Goal: Task Accomplishment & Management: Use online tool/utility

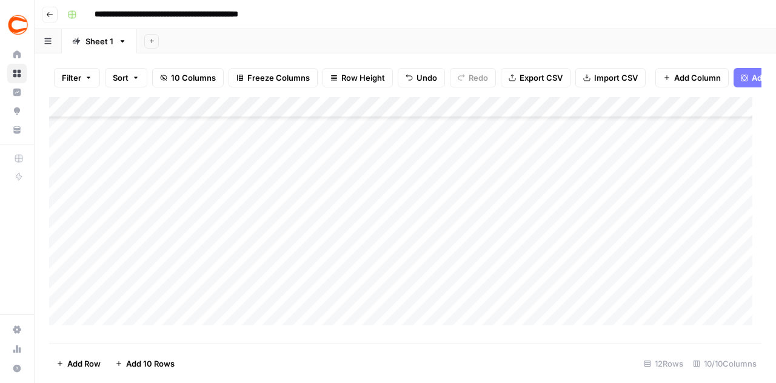
scroll to position [59, 0]
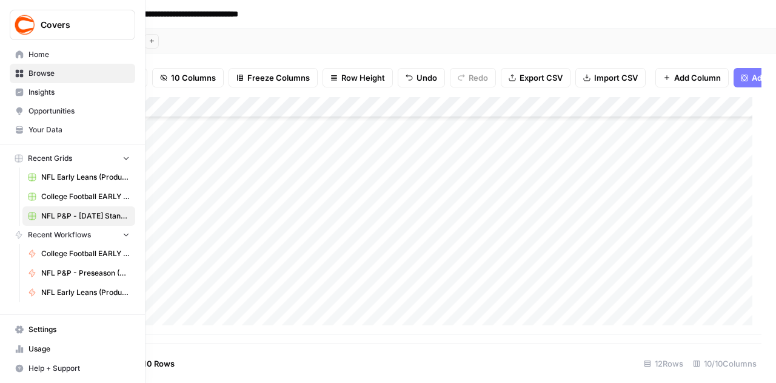
click at [46, 76] on span "Browse" at bounding box center [79, 73] width 101 height 11
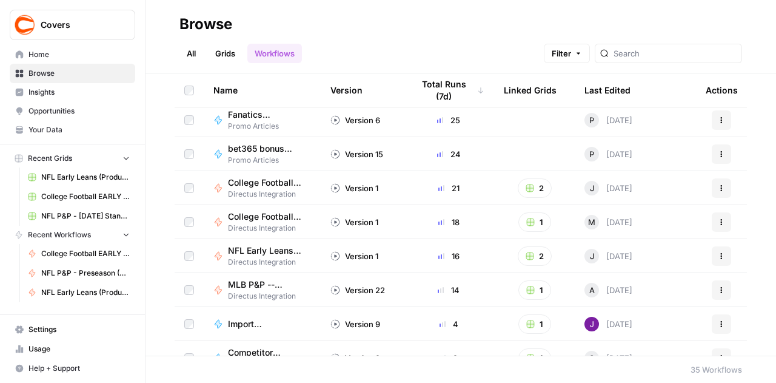
scroll to position [243, 0]
click at [252, 185] on span "College Football EARLY LEANS (Production)" at bounding box center [264, 182] width 73 height 12
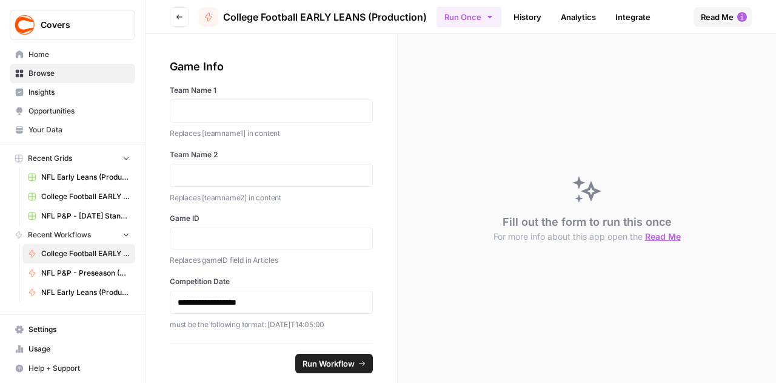
click at [178, 20] on icon "button" at bounding box center [179, 16] width 7 height 7
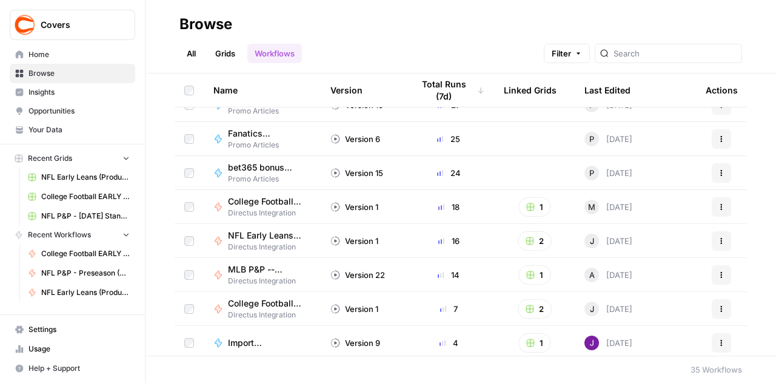
scroll to position [243, 0]
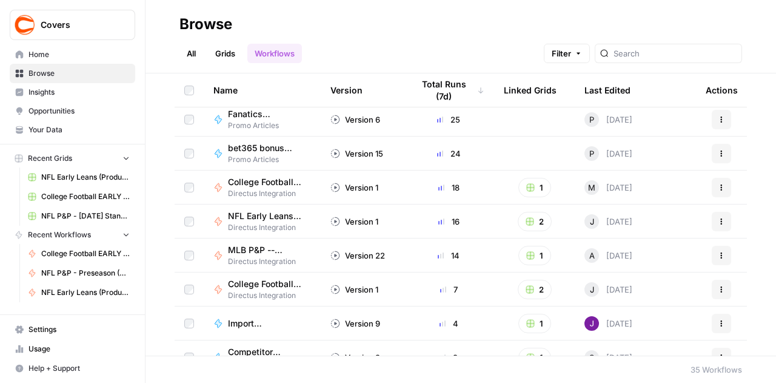
click at [241, 282] on span "College Football EARLY LEANS (Production)" at bounding box center [264, 284] width 73 height 12
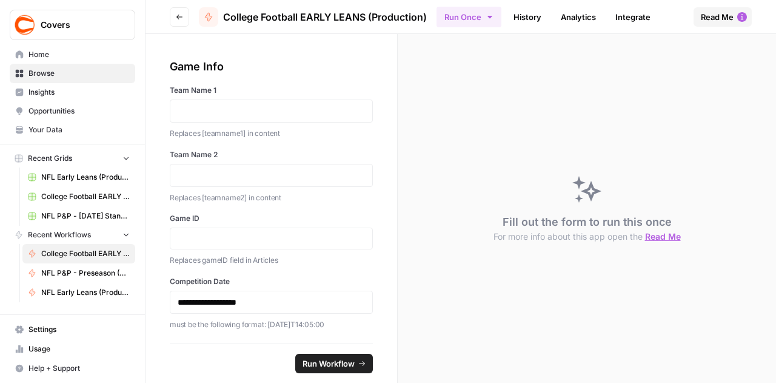
click at [173, 16] on button "Go back" at bounding box center [179, 16] width 19 height 19
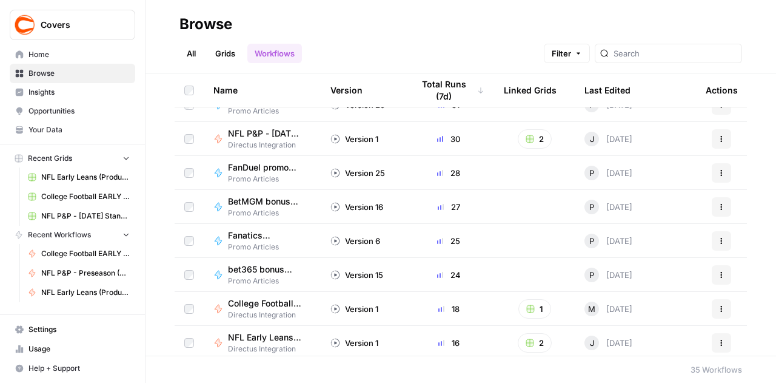
scroll to position [182, 0]
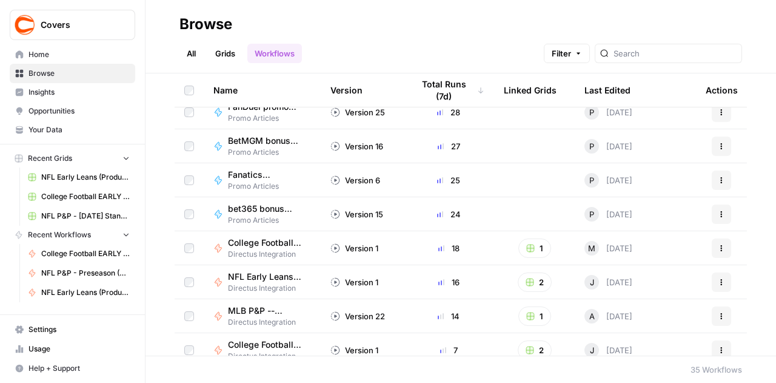
click at [254, 240] on span "College Football P&P (Production)" at bounding box center [264, 243] width 73 height 12
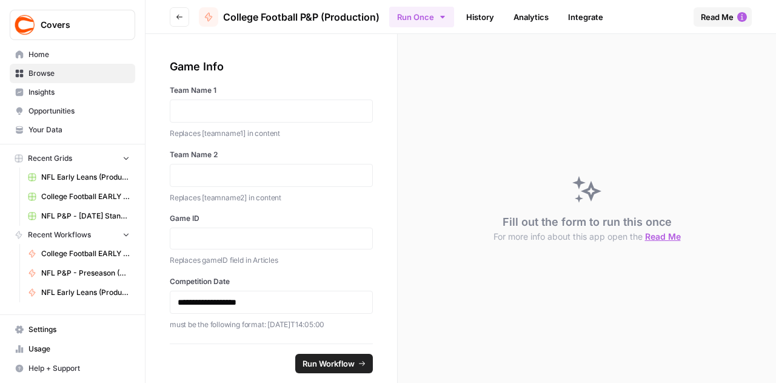
click at [433, 18] on button "Run Once" at bounding box center [421, 17] width 65 height 21
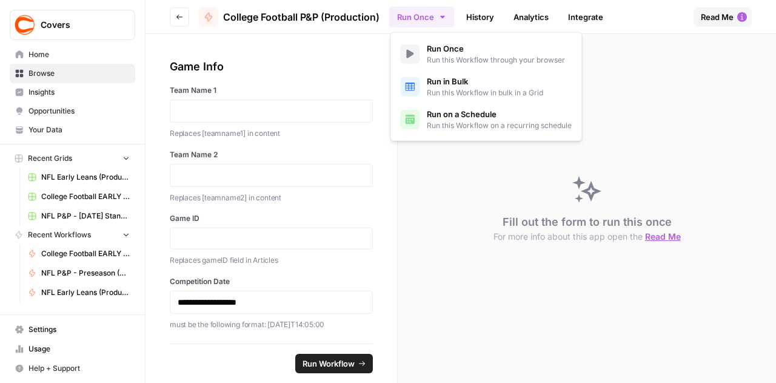
click at [440, 82] on span "Run in Bulk" at bounding box center [485, 81] width 116 height 12
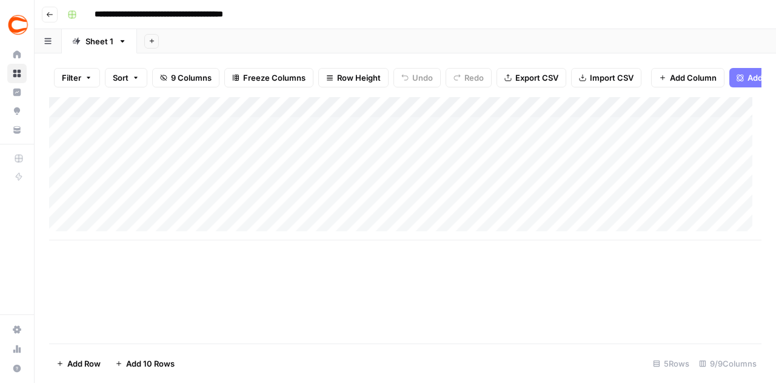
click at [90, 235] on div "Add Column" at bounding box center [405, 168] width 713 height 143
click at [114, 234] on div "Add Column" at bounding box center [405, 168] width 713 height 143
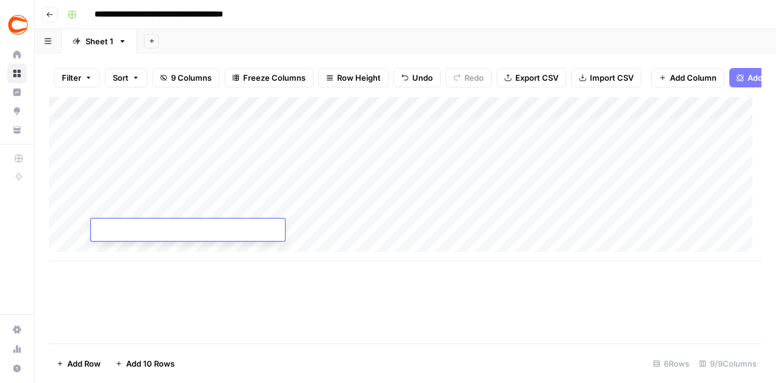
click at [115, 234] on textarea at bounding box center [188, 230] width 194 height 17
click at [124, 247] on div "Add Column" at bounding box center [405, 179] width 713 height 164
click at [130, 269] on div "Add Column" at bounding box center [405, 189] width 713 height 184
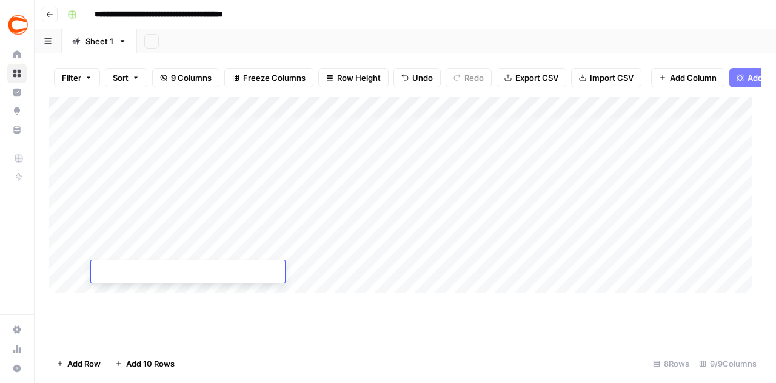
click at [130, 292] on div "Add Column" at bounding box center [405, 199] width 713 height 205
click at [131, 311] on div "Add Column" at bounding box center [405, 210] width 713 height 226
click at [132, 331] on div "Add Column" at bounding box center [405, 215] width 713 height 237
click at [132, 333] on div "Add Column" at bounding box center [405, 215] width 713 height 237
click at [131, 331] on div "Add Column" at bounding box center [405, 215] width 713 height 237
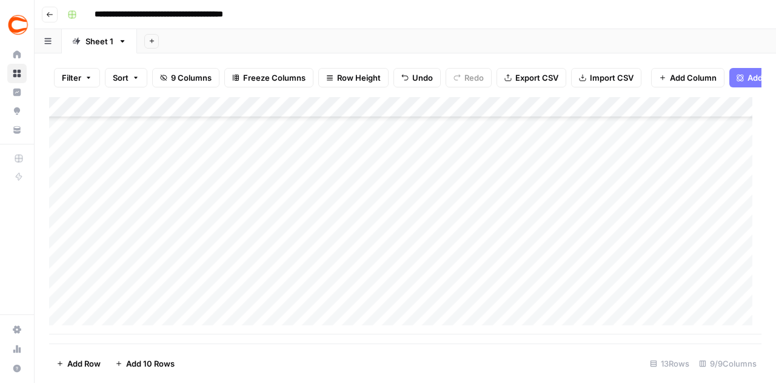
click at [132, 331] on div "Add Column" at bounding box center [405, 215] width 713 height 237
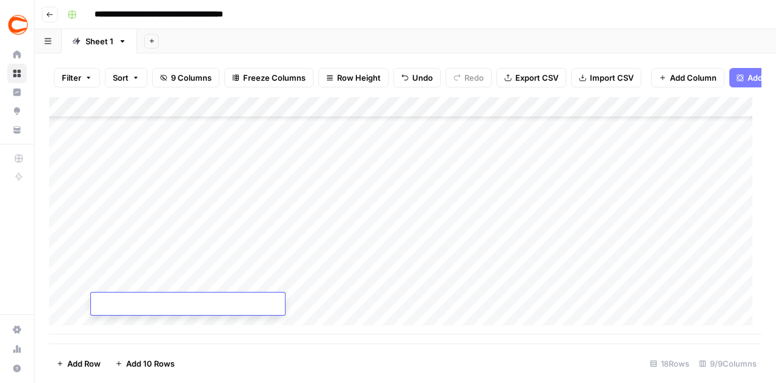
click at [132, 331] on div "Add Column" at bounding box center [405, 215] width 713 height 237
click at [143, 150] on div "Add Column" at bounding box center [405, 215] width 713 height 237
click at [143, 141] on div "Add Column" at bounding box center [405, 215] width 713 height 237
click at [148, 143] on div "Add Column" at bounding box center [405, 215] width 713 height 237
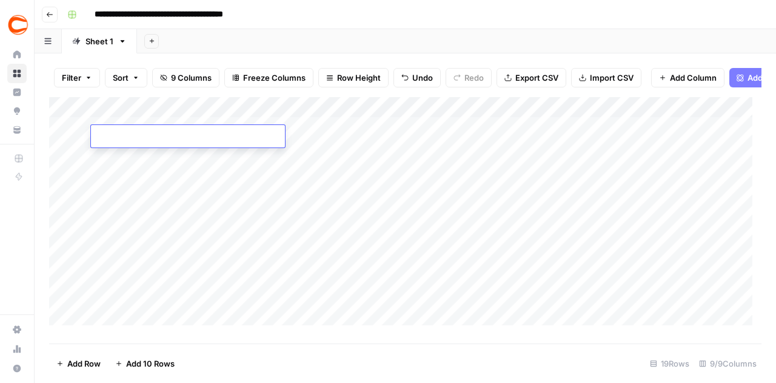
click at [147, 181] on div "Add Column" at bounding box center [405, 215] width 713 height 237
click at [134, 140] on div "Add Column" at bounding box center [405, 215] width 713 height 237
click at [644, 140] on div "Add Column" at bounding box center [405, 215] width 713 height 237
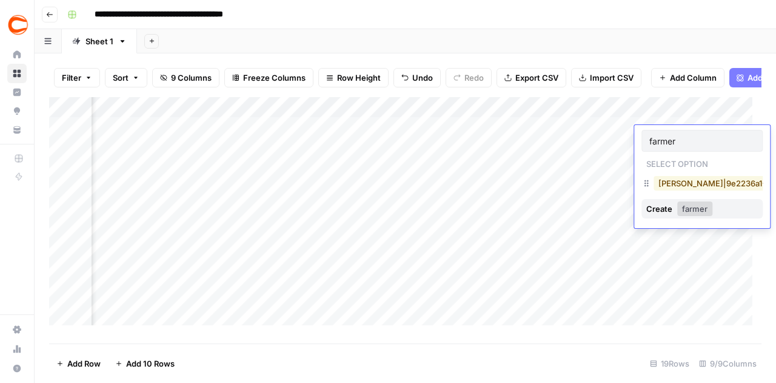
type input "farmer"
click at [739, 186] on button "[PERSON_NAME]|9e2236a1-36c0-4a81-af09-6dde81193be3" at bounding box center [772, 183] width 237 height 15
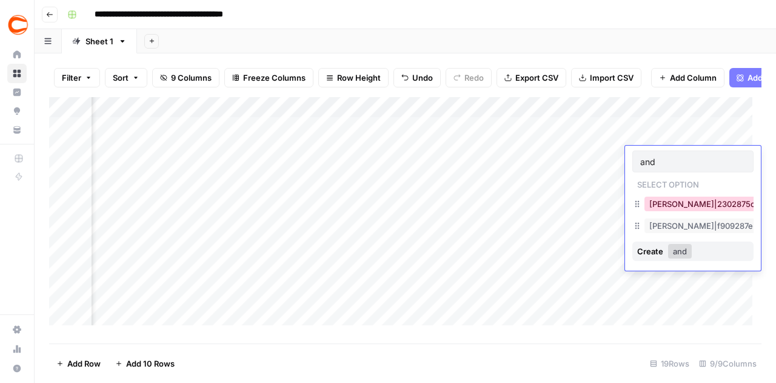
type input "and"
click at [673, 204] on button "[PERSON_NAME]|2302875c-3bc9-4d27-8c39-94d834df49d2" at bounding box center [768, 204] width 246 height 15
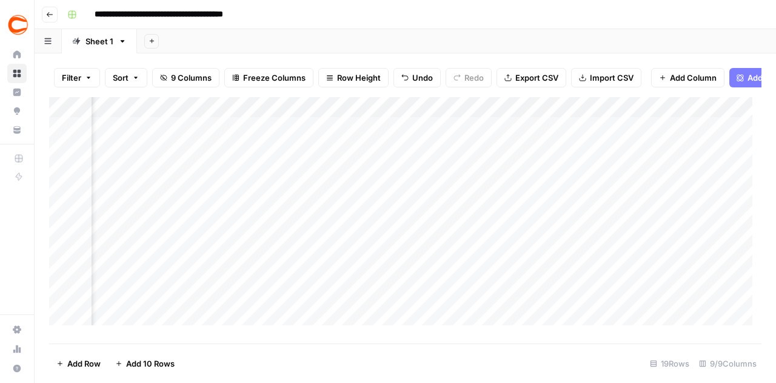
click at [705, 170] on div "Add Column" at bounding box center [405, 215] width 713 height 237
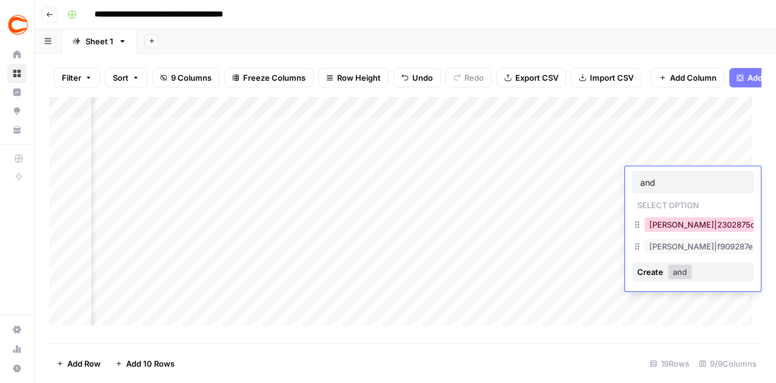
type input "and"
click at [665, 226] on button "[PERSON_NAME]|2302875c-3bc9-4d27-8c39-94d834df49d2" at bounding box center [768, 224] width 246 height 15
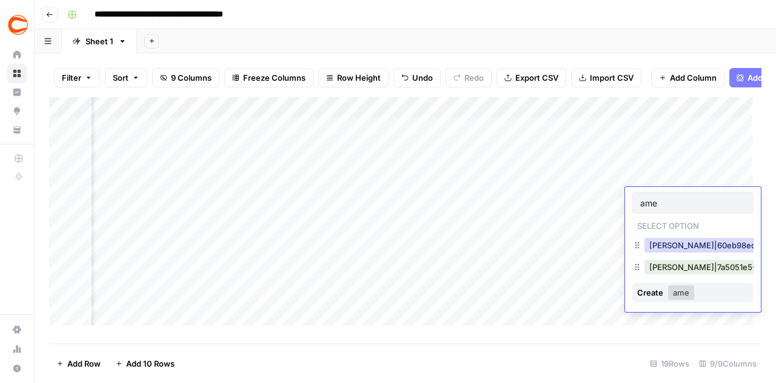
type input "ame"
click at [662, 246] on button "[PERSON_NAME]|60eb98ed-d9e2-4db7-b6aa-76a7c39a6e11" at bounding box center [765, 245] width 240 height 15
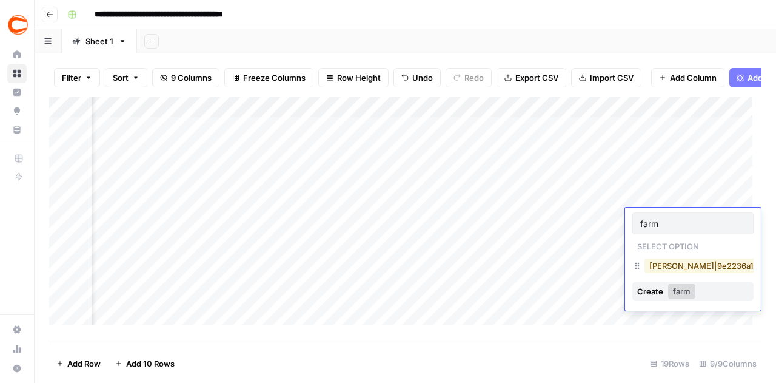
type input "farm"
click at [661, 263] on button "[PERSON_NAME]|9e2236a1-36c0-4a81-af09-6dde81193be3" at bounding box center [763, 265] width 237 height 15
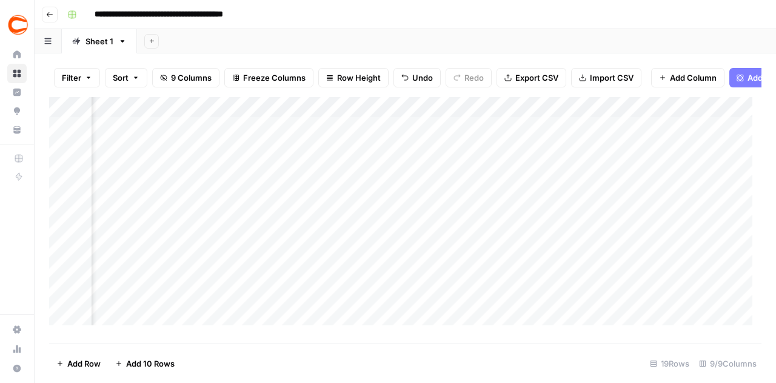
click at [661, 248] on div "Add Column" at bounding box center [405, 215] width 713 height 237
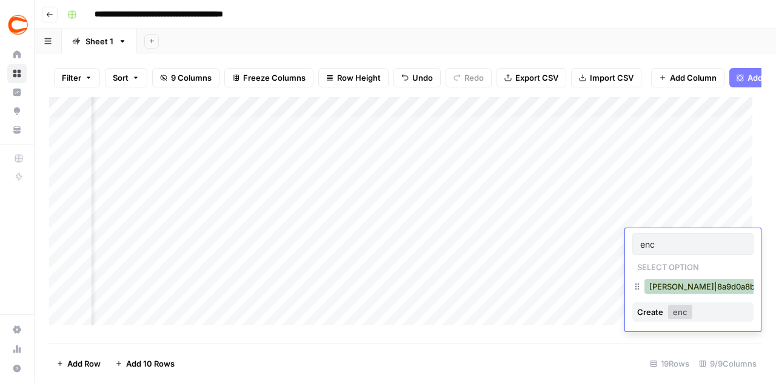
type input "enc"
click at [662, 291] on button "[PERSON_NAME]|8a9d0a8b-94db-4176-b299-c8ac2ccc85f5" at bounding box center [766, 286] width 243 height 15
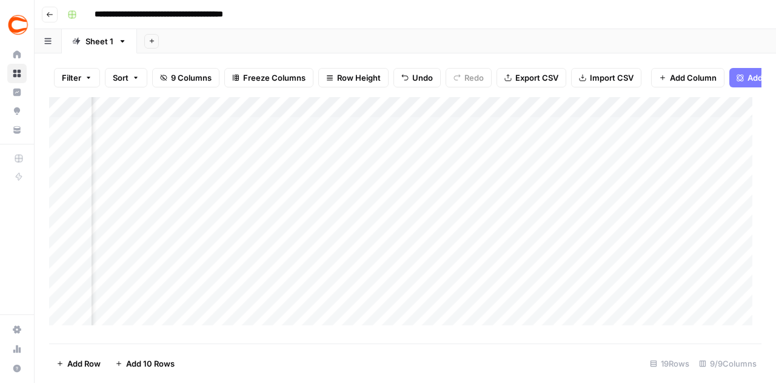
click at [678, 268] on div "Add Column" at bounding box center [405, 215] width 713 height 237
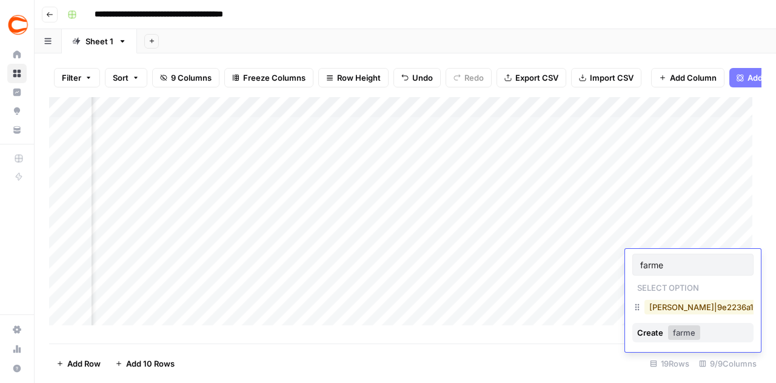
type input "farme"
click at [670, 309] on button "[PERSON_NAME]|9e2236a1-36c0-4a81-af09-6dde81193be3" at bounding box center [763, 307] width 237 height 15
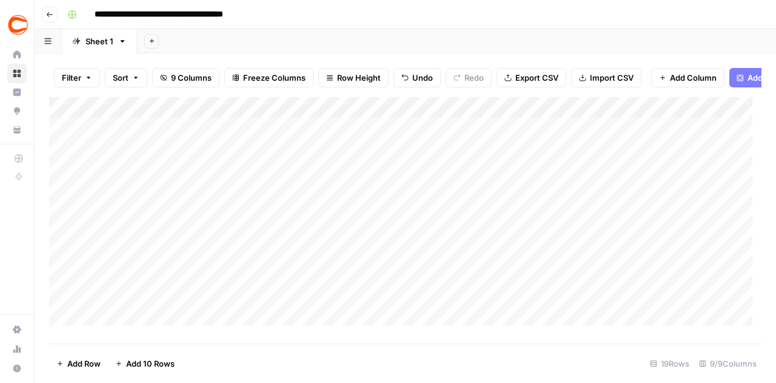
scroll to position [0, 6]
click at [288, 258] on div "Add Column" at bounding box center [405, 215] width 713 height 237
click at [294, 231] on div "Add Column" at bounding box center [405, 215] width 713 height 237
click at [298, 276] on div "Add Column" at bounding box center [405, 215] width 713 height 237
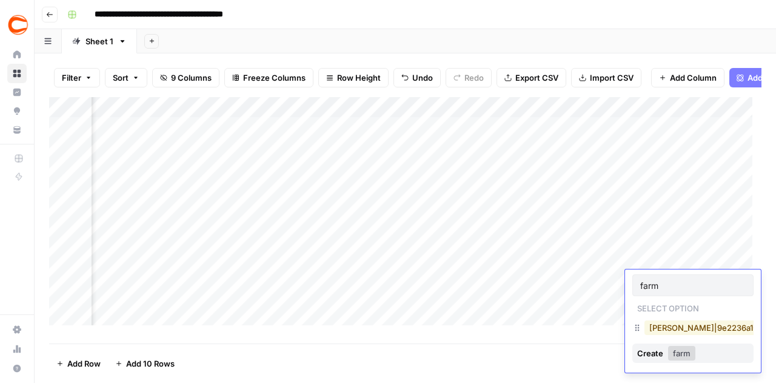
type input "farm"
click at [660, 328] on button "[PERSON_NAME]|9e2236a1-36c0-4a81-af09-6dde81193be3" at bounding box center [763, 327] width 237 height 15
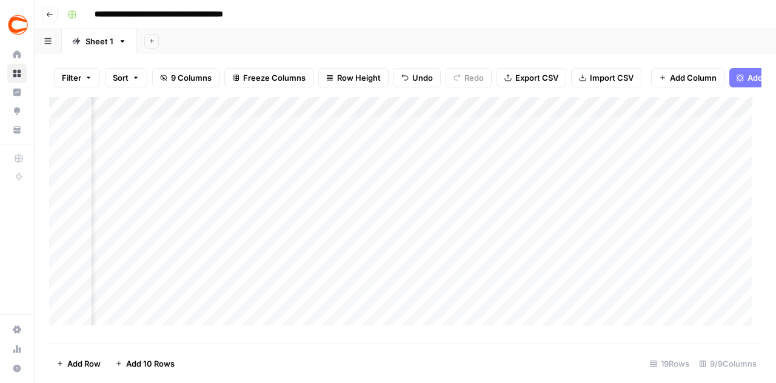
click at [672, 263] on div "Add Column" at bounding box center [405, 215] width 713 height 237
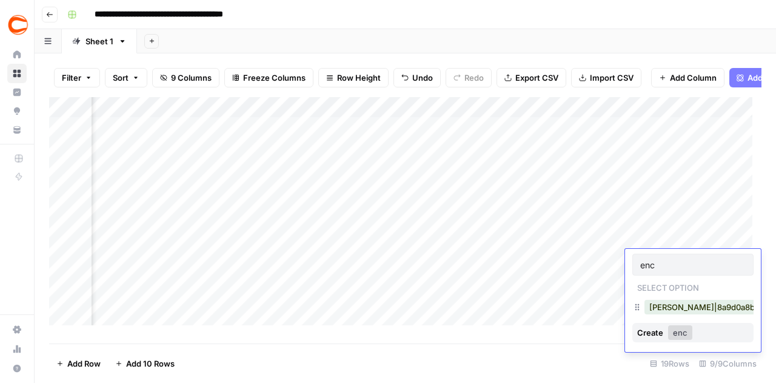
type input "enc"
click at [656, 308] on button "[PERSON_NAME]|8a9d0a8b-94db-4176-b299-c8ac2ccc85f5" at bounding box center [766, 307] width 243 height 15
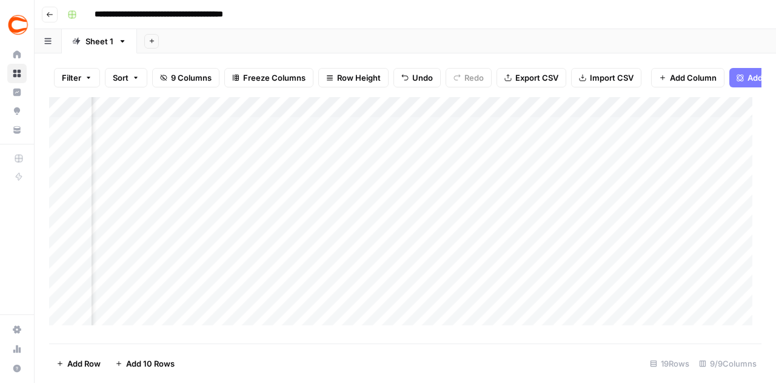
click at [662, 237] on div "Add Column" at bounding box center [405, 215] width 713 height 237
click at [352, 235] on div "Add Column" at bounding box center [405, 215] width 713 height 237
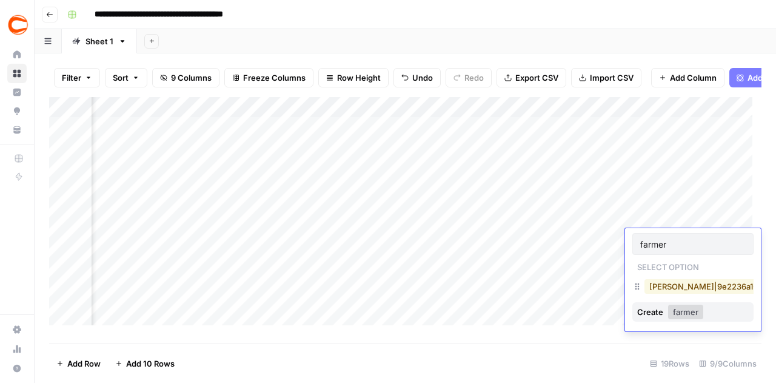
type input "farmer"
click at [690, 286] on button "[PERSON_NAME]|9e2236a1-36c0-4a81-af09-6dde81193be3" at bounding box center [763, 286] width 237 height 15
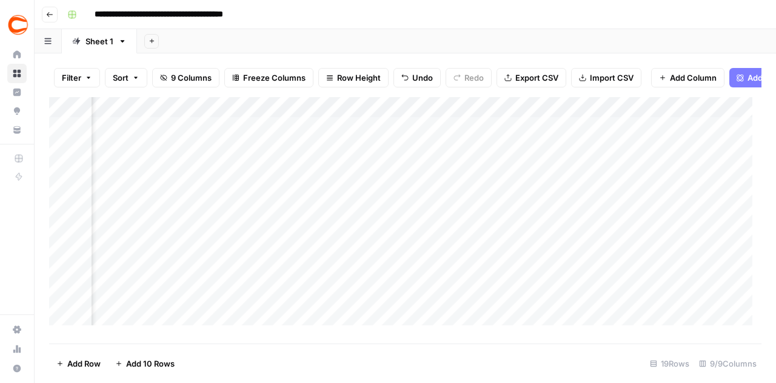
click at [676, 210] on div "Add Column" at bounding box center [405, 215] width 713 height 237
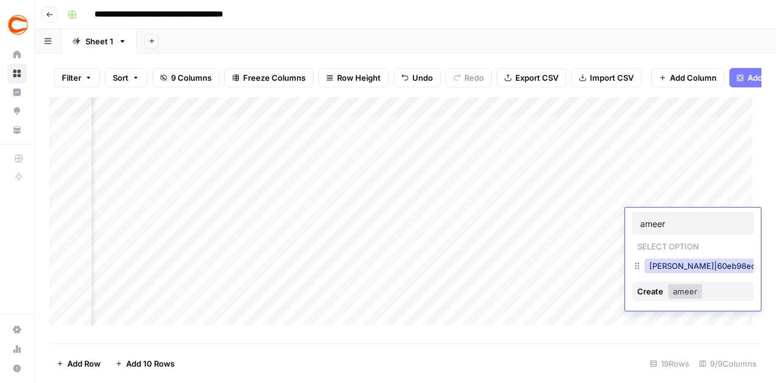
type input "ameer"
click at [681, 267] on button "[PERSON_NAME]|60eb98ed-d9e2-4db7-b6aa-76a7c39a6e11" at bounding box center [765, 265] width 240 height 15
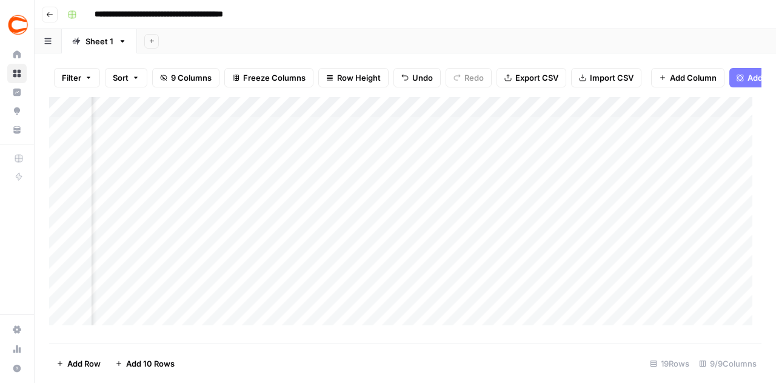
click at [681, 192] on div "Add Column" at bounding box center [405, 215] width 713 height 237
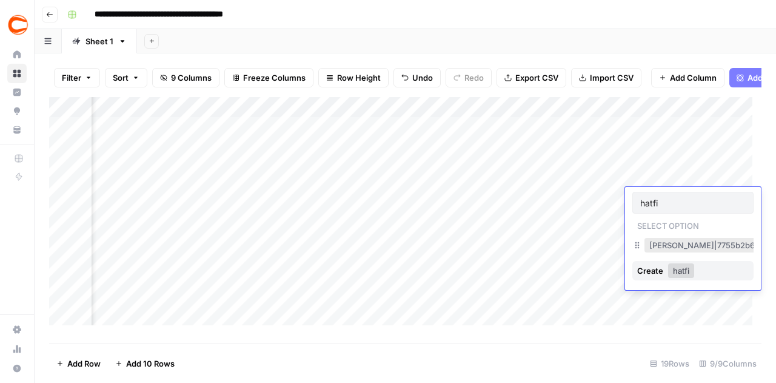
type input "hatfi"
click at [697, 242] on button "[PERSON_NAME]|7755b2b6-1794-4b5d-a818-5dbf8e00acc6" at bounding box center [765, 245] width 240 height 15
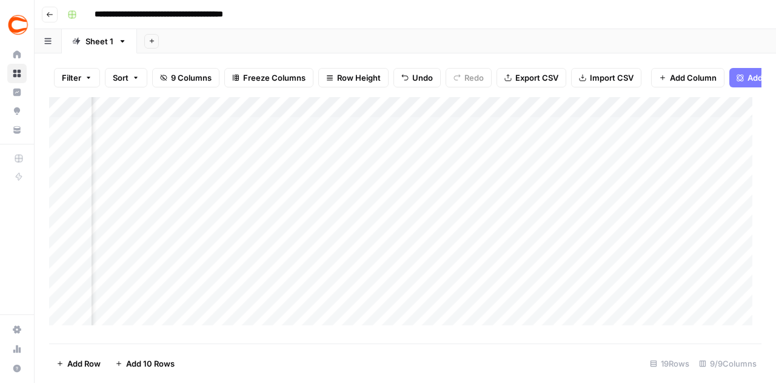
click at [639, 164] on div "Add Column" at bounding box center [405, 215] width 713 height 237
drag, startPoint x: 182, startPoint y: 299, endPoint x: 194, endPoint y: 286, distance: 18.0
click at [190, 290] on div "Add Column" at bounding box center [405, 215] width 713 height 237
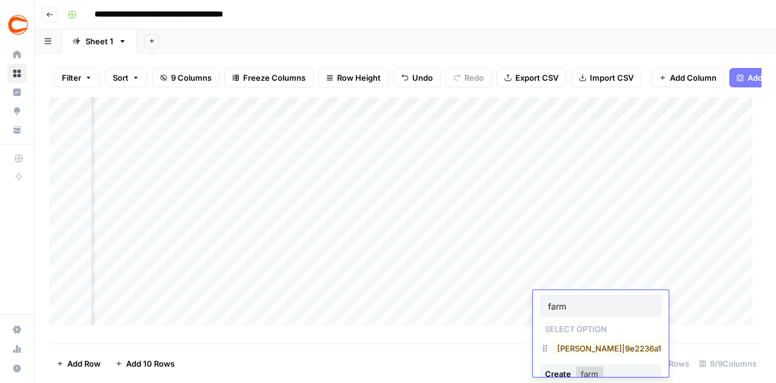
type input "farm"
click at [615, 349] on button "[PERSON_NAME]|9e2236a1-36c0-4a81-af09-6dde81193be3" at bounding box center [671, 348] width 237 height 15
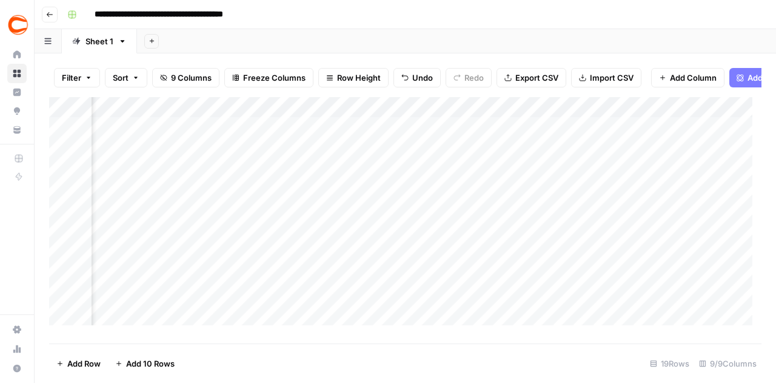
click at [562, 326] on div "Add Column" at bounding box center [405, 215] width 713 height 237
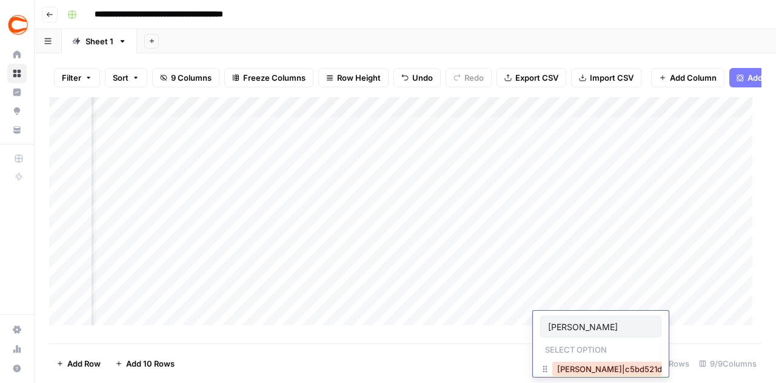
type input "[PERSON_NAME]"
click at [576, 365] on button "[PERSON_NAME]|c5bd521d-495c-4c91-b7e1-78737e2d0d89" at bounding box center [673, 369] width 240 height 15
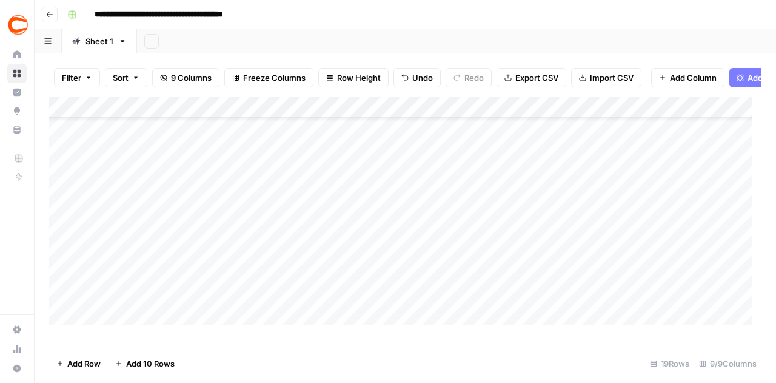
scroll to position [121, 0]
click at [189, 214] on div "Add Column" at bounding box center [405, 215] width 713 height 237
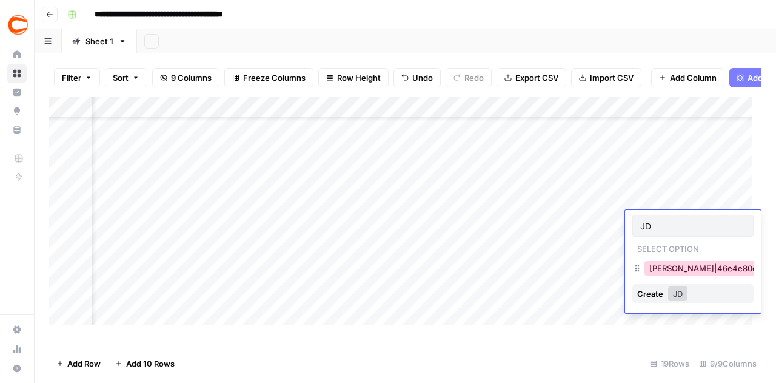
type input "JD"
click at [655, 270] on button "[PERSON_NAME]|46e4e80e-b39d-49f8-a4b0-c9ead6bdd3f4" at bounding box center [767, 268] width 245 height 15
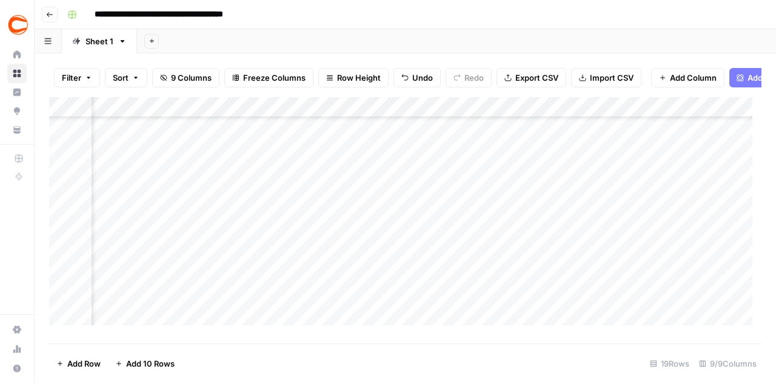
click at [667, 246] on div "Add Column" at bounding box center [405, 215] width 713 height 237
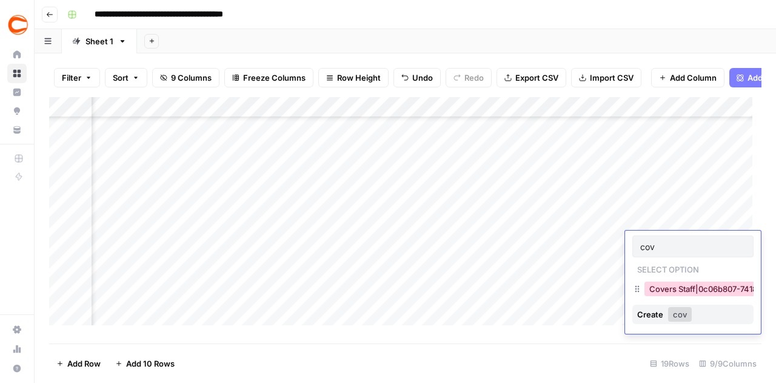
type input "cov"
click at [670, 286] on button "Covers Staff|0c06b807-7418-4997-8a60-1c603198a2db" at bounding box center [755, 288] width 221 height 15
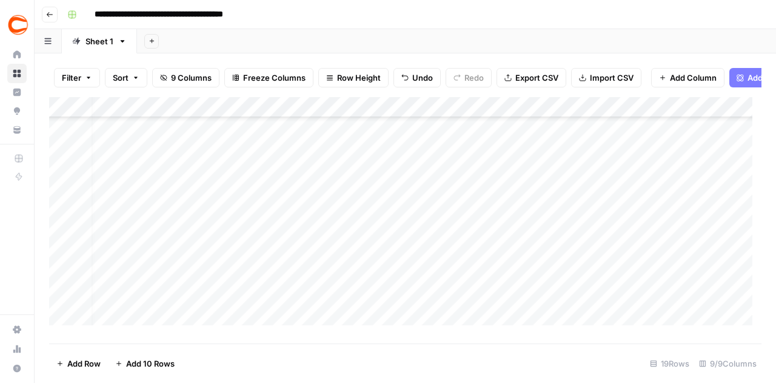
scroll to position [121, 0]
click at [235, 264] on div "Add Column" at bounding box center [405, 215] width 713 height 237
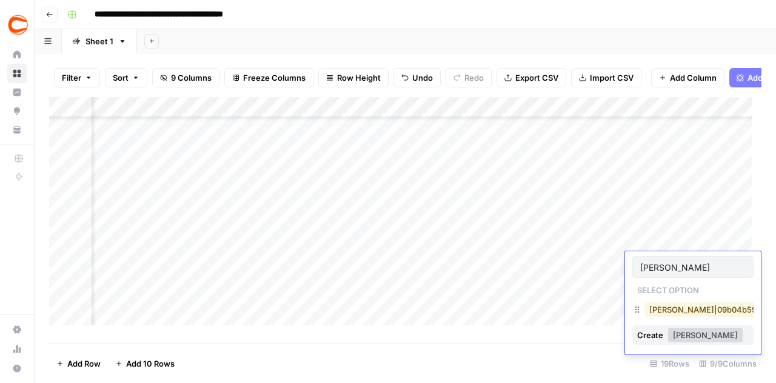
type input "[PERSON_NAME]"
click at [676, 314] on button "[PERSON_NAME]|09b04b59-5bac-4944-8d67-e85276989805" at bounding box center [769, 309] width 248 height 15
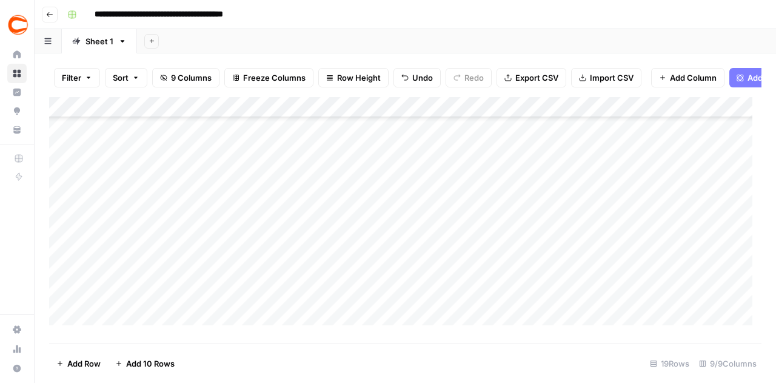
scroll to position [121, 0]
click at [234, 283] on div "Add Column" at bounding box center [405, 215] width 713 height 237
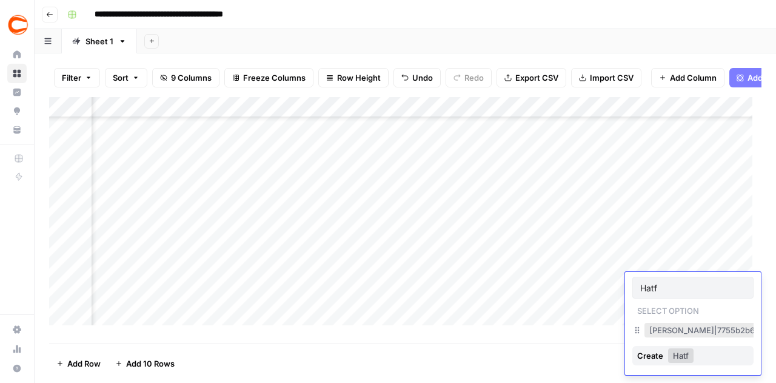
type input "Hatf"
click at [658, 327] on button "[PERSON_NAME]|7755b2b6-1794-4b5d-a818-5dbf8e00acc6" at bounding box center [765, 330] width 240 height 15
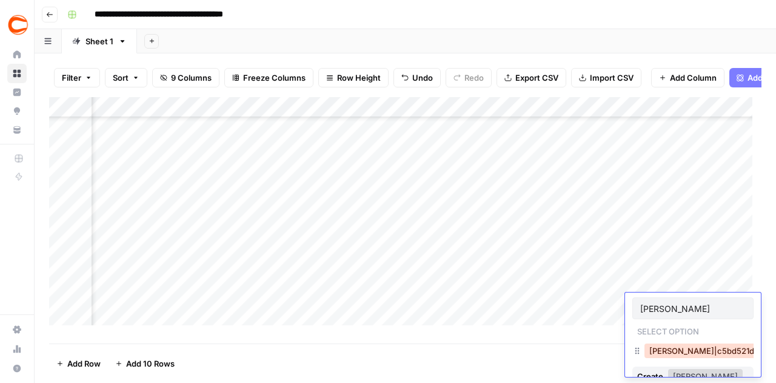
type input "[PERSON_NAME]"
click at [658, 348] on button "[PERSON_NAME]|c5bd521d-495c-4c91-b7e1-78737e2d0d89" at bounding box center [765, 350] width 240 height 15
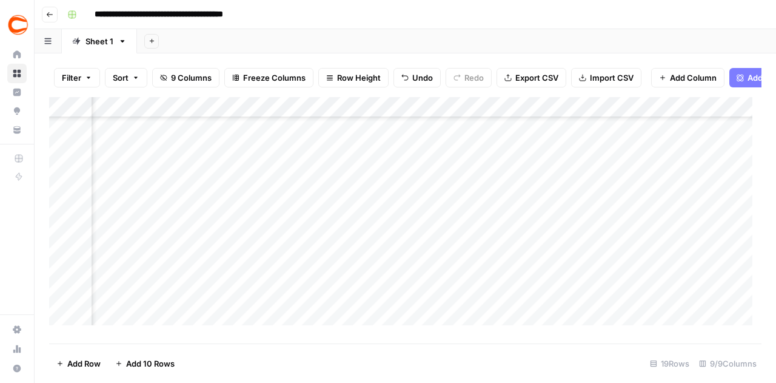
scroll to position [204, 431]
click at [658, 243] on div "Add Column" at bounding box center [405, 215] width 713 height 237
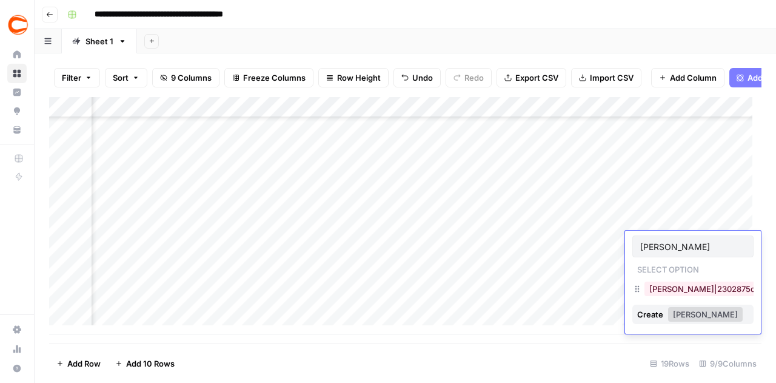
click at [693, 297] on div "[PERSON_NAME]|2302875c-3bc9-4d27-8c39-94d834df49d2" at bounding box center [767, 288] width 251 height 17
type input "[PERSON_NAME]"
click at [694, 292] on button "[PERSON_NAME]|2302875c-3bc9-4d27-8c39-94d834df49d2" at bounding box center [768, 288] width 246 height 15
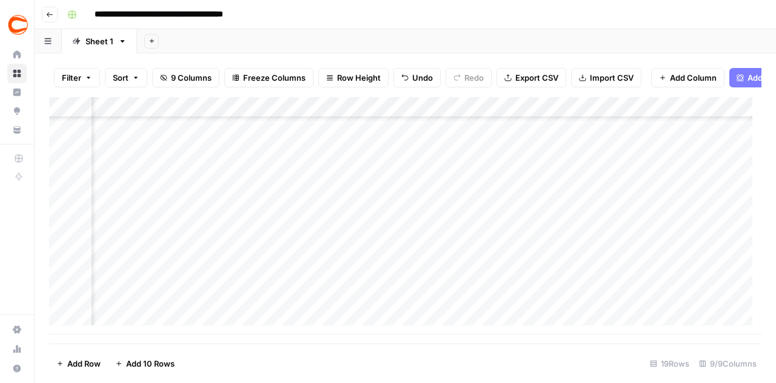
click at [683, 257] on div "Add Column" at bounding box center [405, 215] width 713 height 237
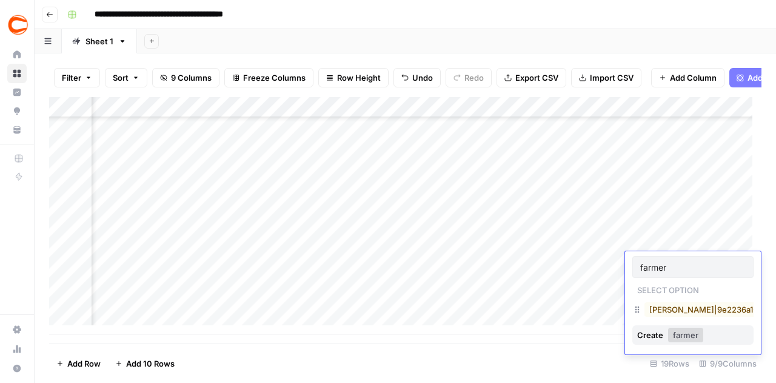
type input "farmer"
click at [690, 309] on button "[PERSON_NAME]|9e2236a1-36c0-4a81-af09-6dde81193be3" at bounding box center [763, 309] width 237 height 15
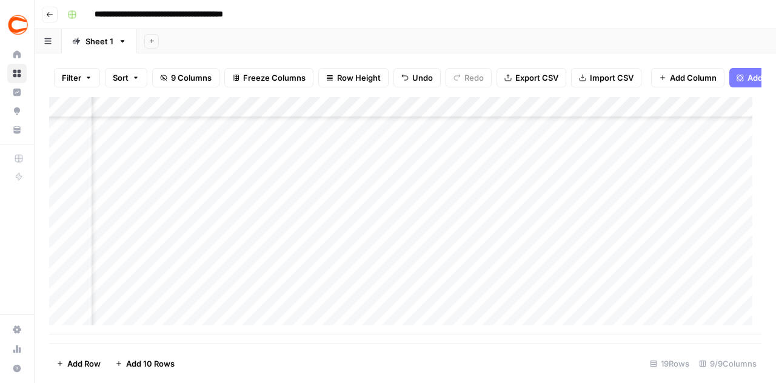
click at [669, 288] on div "Add Column" at bounding box center [405, 215] width 713 height 237
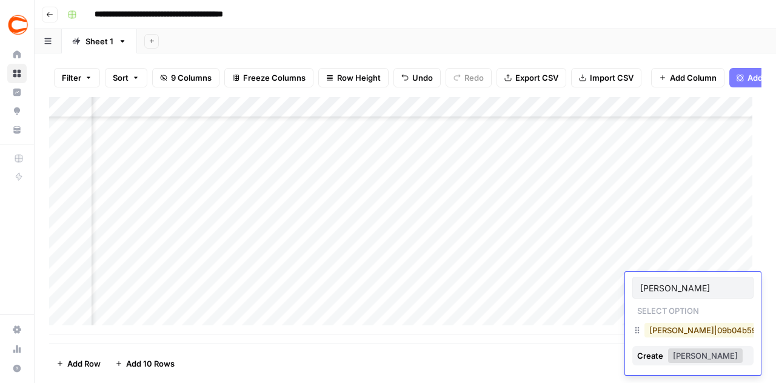
type input "[PERSON_NAME]"
click at [673, 332] on button "[PERSON_NAME]|09b04b59-5bac-4944-8d67-e85276989805" at bounding box center [769, 330] width 248 height 15
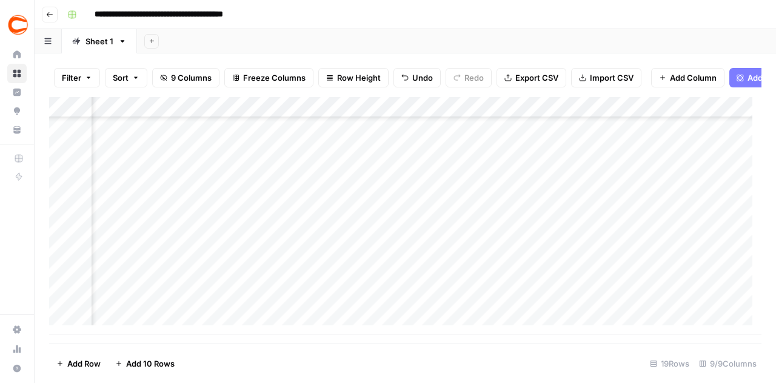
click at [659, 306] on div "Add Column" at bounding box center [405, 215] width 713 height 237
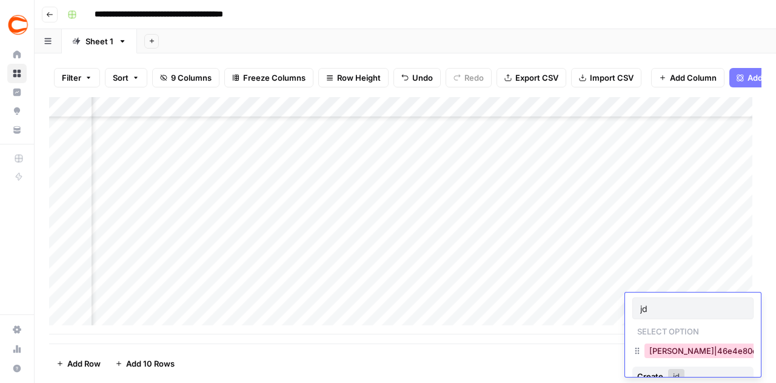
type input "jd"
click at [664, 356] on button "[PERSON_NAME]|46e4e80e-b39d-49f8-a4b0-c9ead6bdd3f4" at bounding box center [767, 350] width 245 height 15
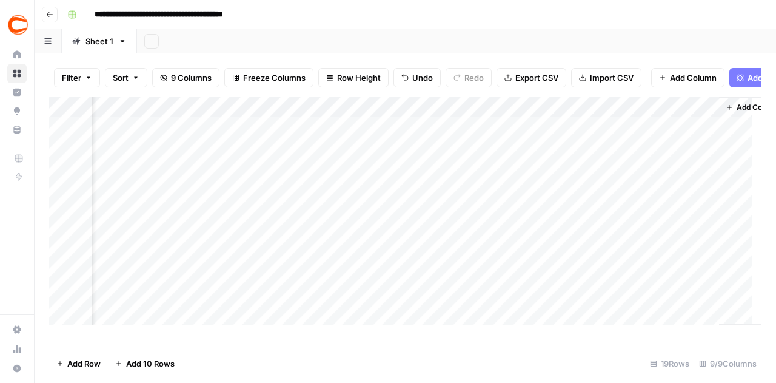
scroll to position [0, 776]
click at [459, 138] on div "Add Column" at bounding box center [405, 215] width 713 height 237
click at [676, 115] on div "Add Column" at bounding box center [405, 215] width 713 height 237
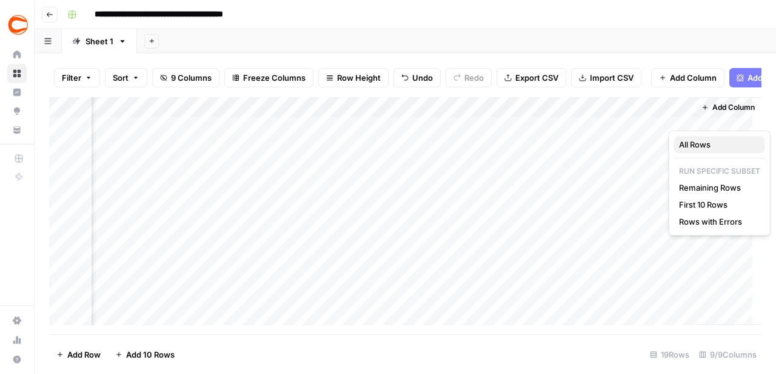
click at [693, 146] on span "All Rows" at bounding box center [717, 144] width 76 height 12
